Goal: Information Seeking & Learning: Learn about a topic

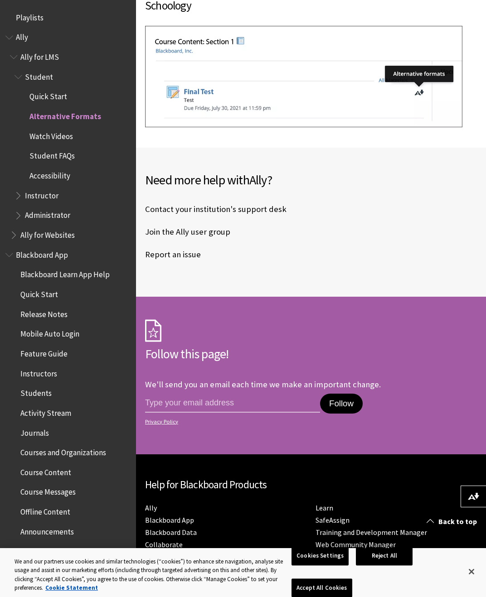
scroll to position [10895, 0]
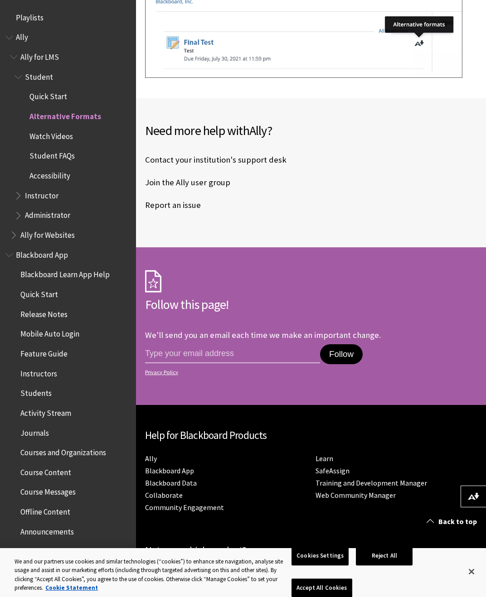
click at [59, 152] on span "Student FAQs" at bounding box center [51, 155] width 45 height 12
click at [65, 159] on span "Student FAQs" at bounding box center [74, 156] width 111 height 15
click at [54, 156] on span "Student FAQs" at bounding box center [53, 155] width 48 height 12
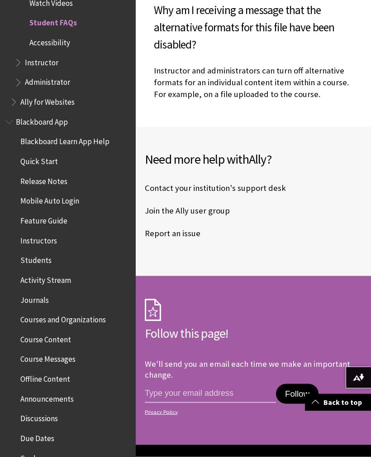
scroll to position [1406, 0]
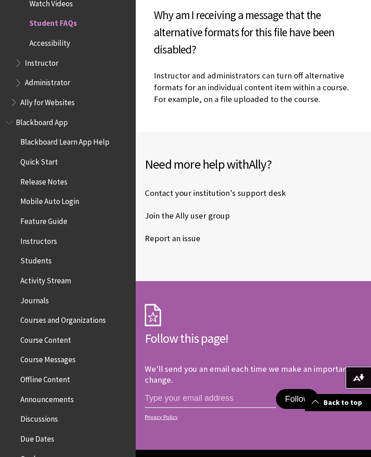
click at [189, 232] on link "Report an issue" at bounding box center [173, 239] width 56 height 14
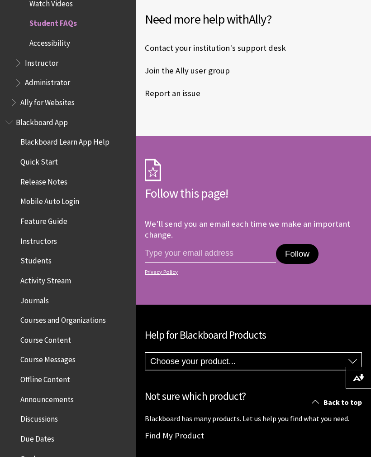
scroll to position [1608, 0]
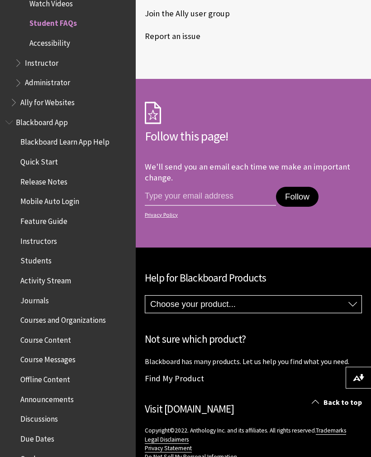
click at [300, 295] on select "Choose your product... Ally Blackboard App Blackboard Data Collaborate Communit…" at bounding box center [253, 303] width 217 height 17
select select "/Blackboard_App"
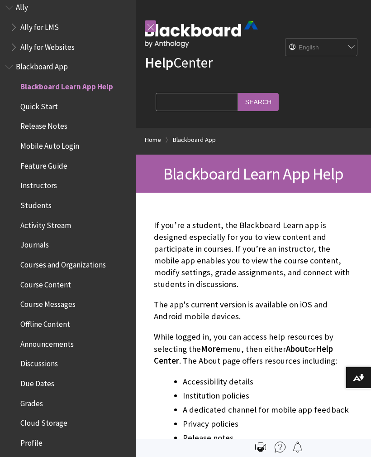
scroll to position [29, 0]
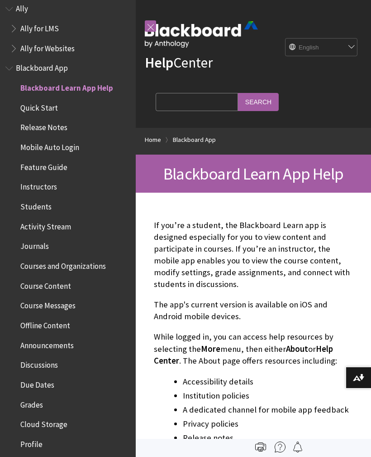
click at [58, 284] on span "Course Content" at bounding box center [45, 284] width 51 height 12
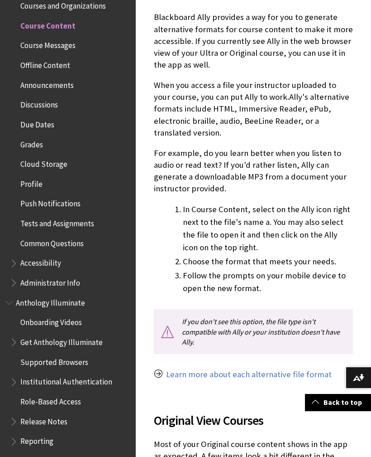
scroll to position [1110, 0]
click at [68, 236] on span "Common Questions" at bounding box center [51, 242] width 63 height 12
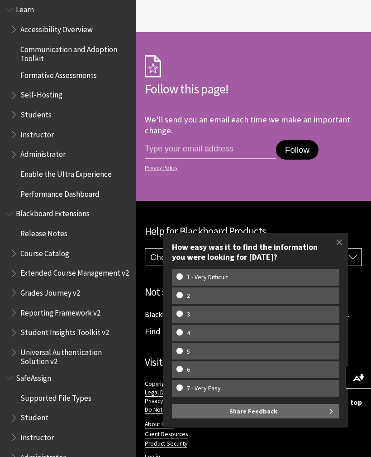
scroll to position [779, 0]
click at [58, 391] on span "Supported File Types" at bounding box center [55, 397] width 71 height 12
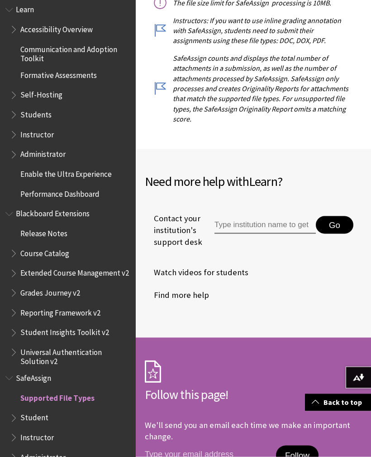
scroll to position [445, 0]
click at [289, 223] on input "Type institution name to get support" at bounding box center [265, 225] width 101 height 18
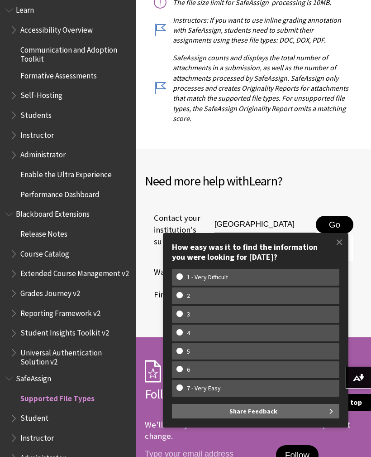
type input "[GEOGRAPHIC_DATA]"
click at [332, 248] on span at bounding box center [339, 241] width 19 height 19
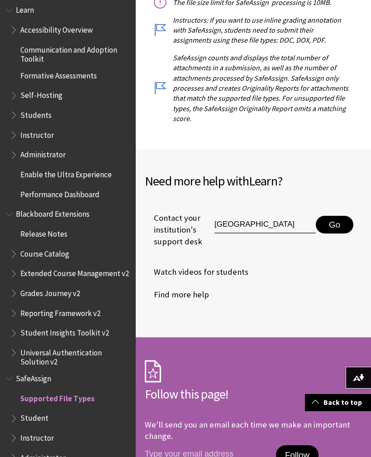
click at [325, 227] on button "Go" at bounding box center [335, 225] width 38 height 18
